Goal: Task Accomplishment & Management: Manage account settings

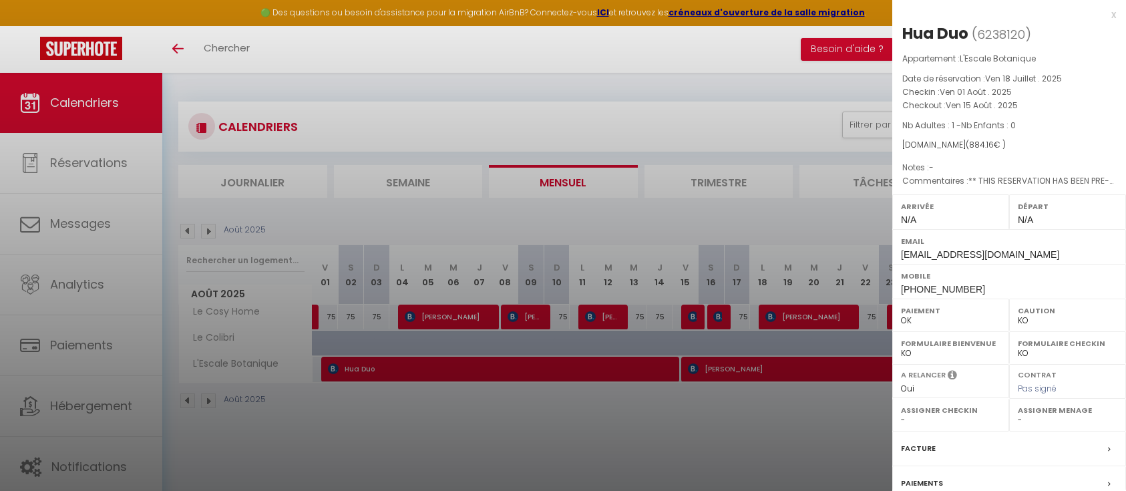
select select "KO"
select select "0"
click at [1101, 11] on div "x" at bounding box center [1004, 15] width 224 height 16
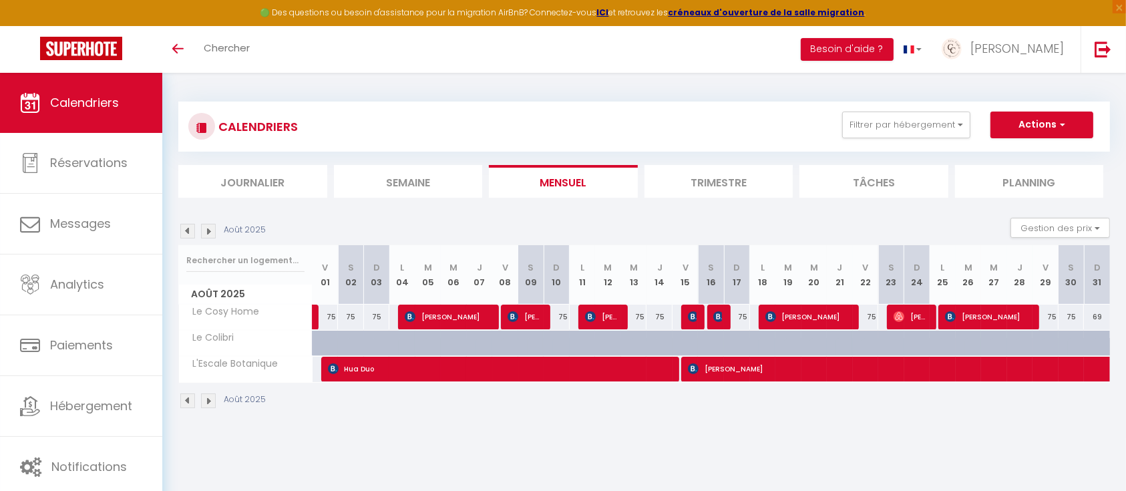
click at [210, 230] on img at bounding box center [208, 231] width 15 height 15
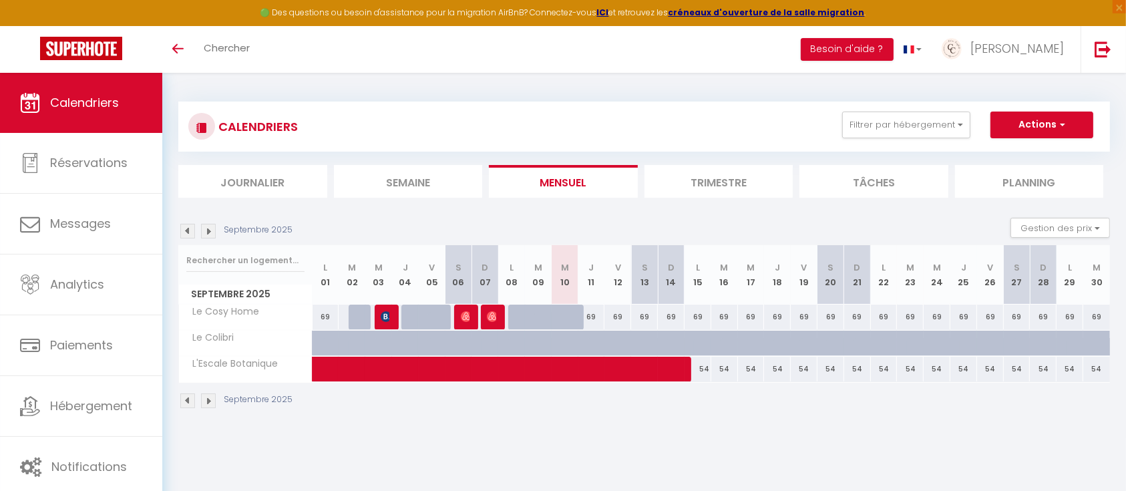
click at [595, 314] on div "69" at bounding box center [591, 317] width 27 height 25
type input "69"
type input "Jeu 11 Septembre 2025"
type input "Ven 12 Septembre 2025"
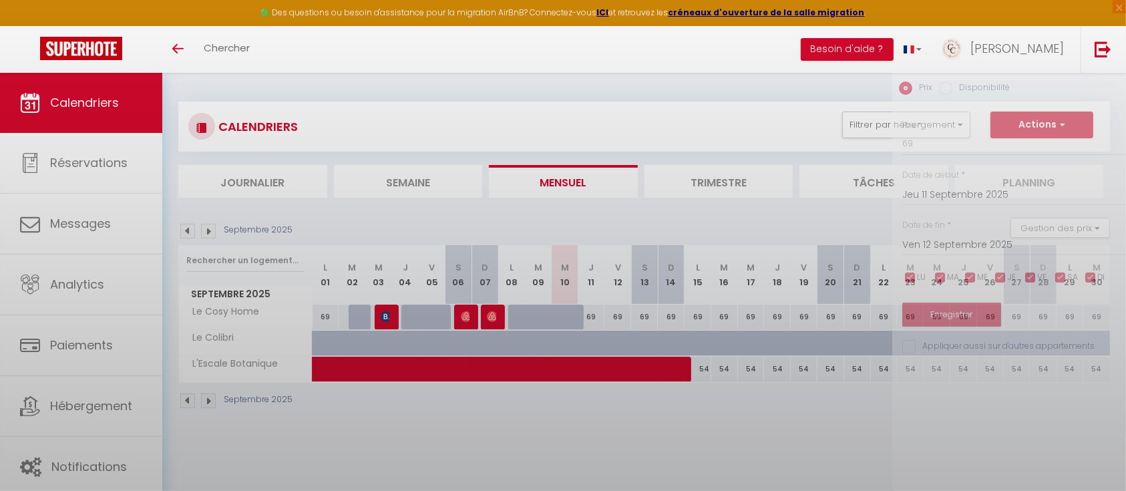
click at [595, 314] on div at bounding box center [563, 245] width 1126 height 491
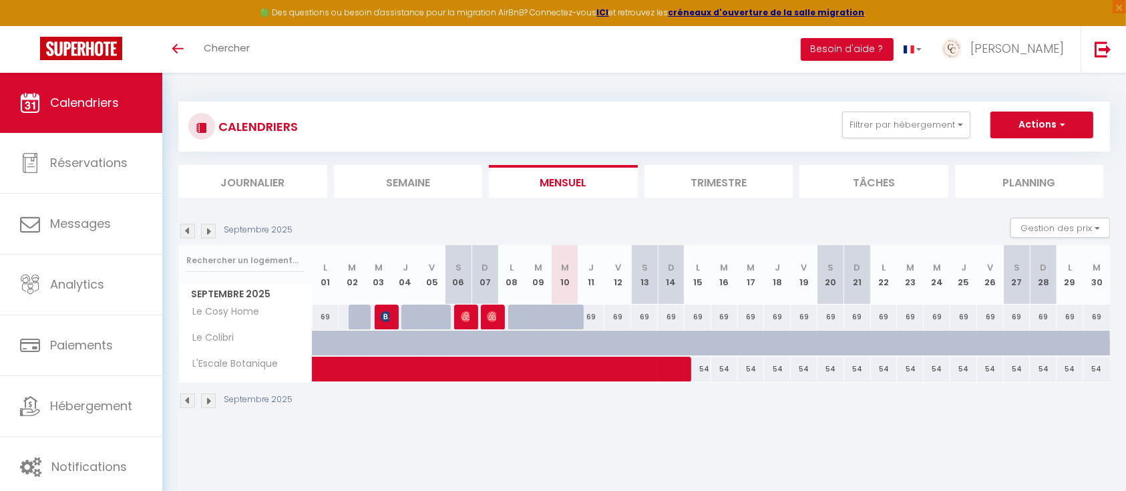
click at [595, 314] on div "69" at bounding box center [591, 317] width 27 height 25
type input "69"
type input "Jeu 11 Septembre 2025"
type input "Ven 12 Septembre 2025"
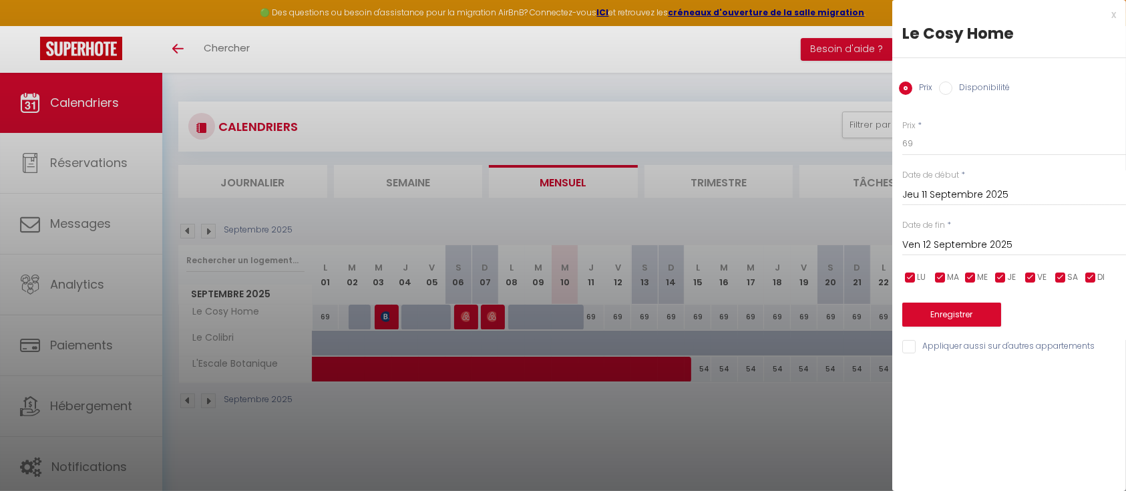
click at [955, 90] on label "Disponibilité" at bounding box center [981, 88] width 57 height 15
click at [953, 90] on input "Disponibilité" at bounding box center [945, 87] width 13 height 13
radio input "true"
radio input "false"
click at [934, 190] on input "Jeu 11 Septembre 2025" at bounding box center [1014, 196] width 224 height 17
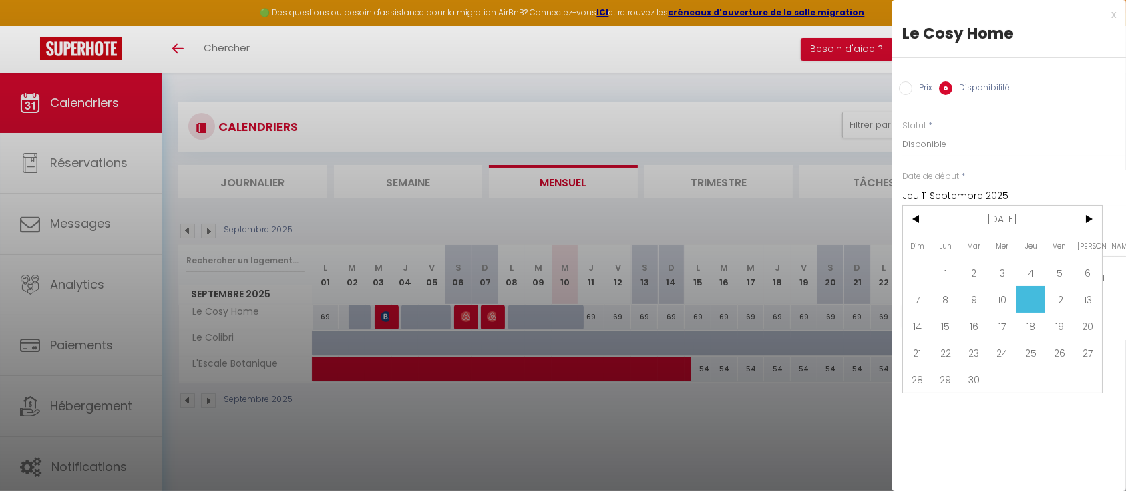
click at [949, 197] on input "Jeu 11 Septembre 2025" at bounding box center [1014, 196] width 224 height 17
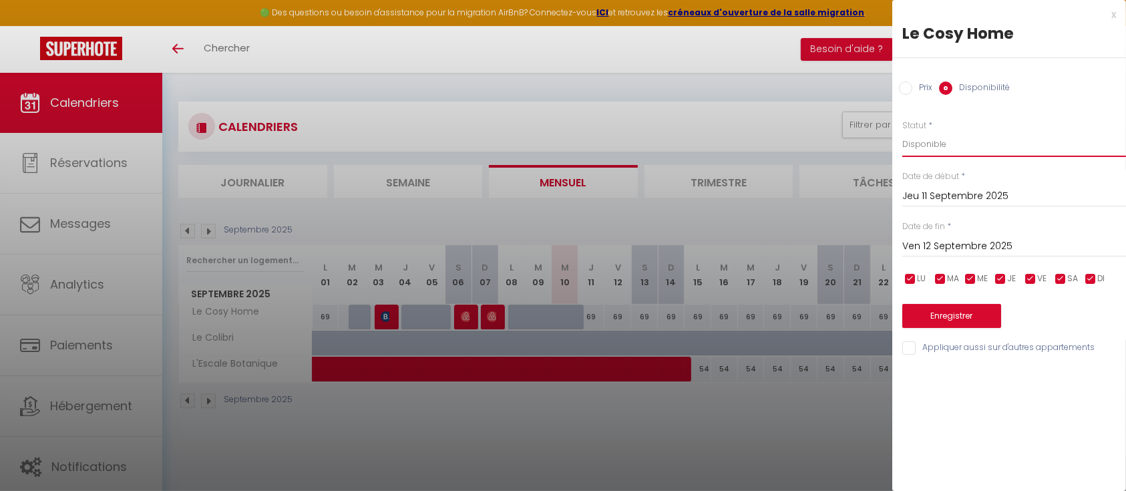
click at [923, 143] on select "Disponible Indisponible" at bounding box center [1014, 144] width 224 height 25
select select "0"
click at [902, 132] on select "Disponible Indisponible" at bounding box center [1014, 144] width 224 height 25
click at [956, 312] on button "Enregistrer" at bounding box center [951, 316] width 99 height 24
